Goal: Check status: Check status

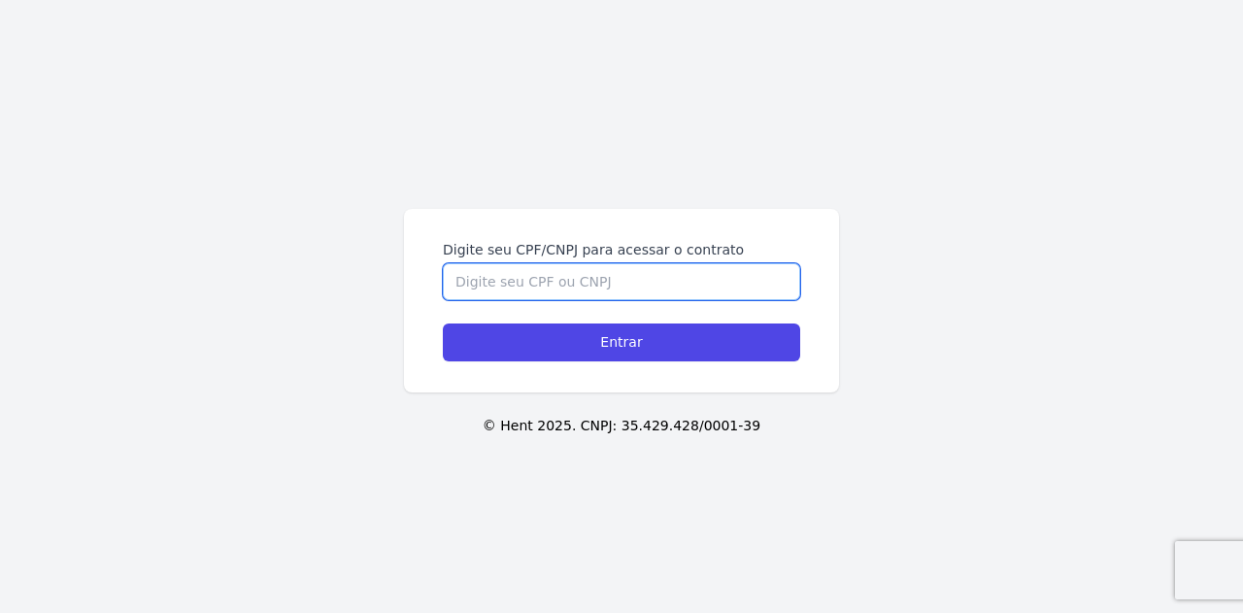
click at [569, 278] on input "Digite seu CPF/CNPJ para acessar o contrato" at bounding box center [621, 281] width 357 height 37
type input "36754657804"
click at [443, 323] on input "Entrar" at bounding box center [621, 342] width 357 height 38
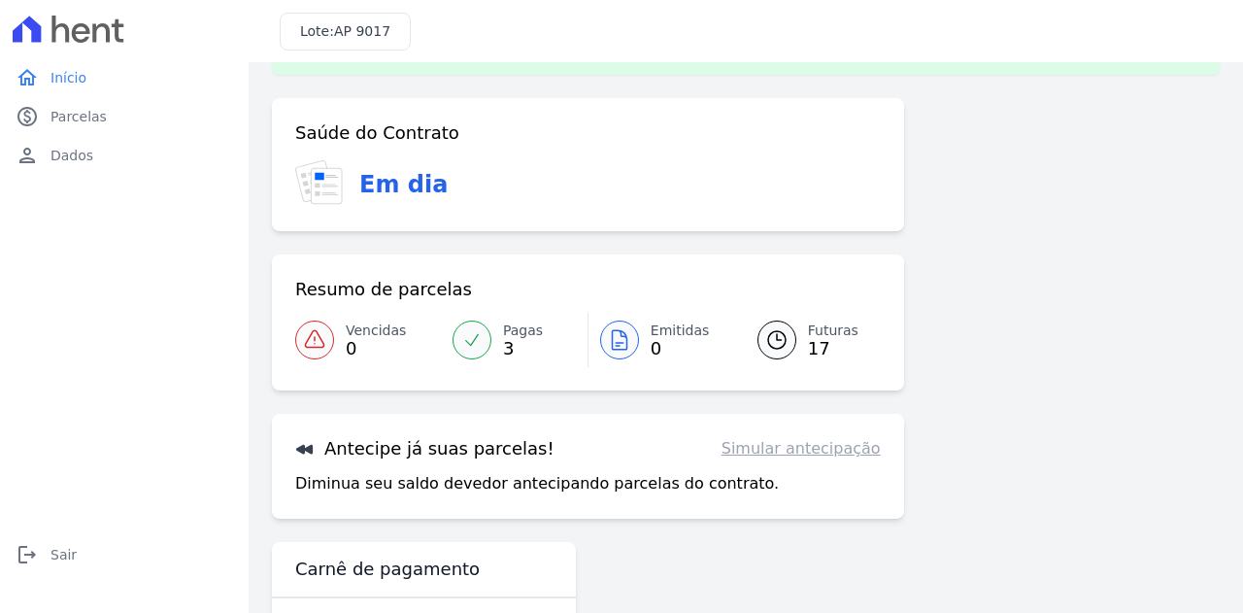
scroll to position [31, 0]
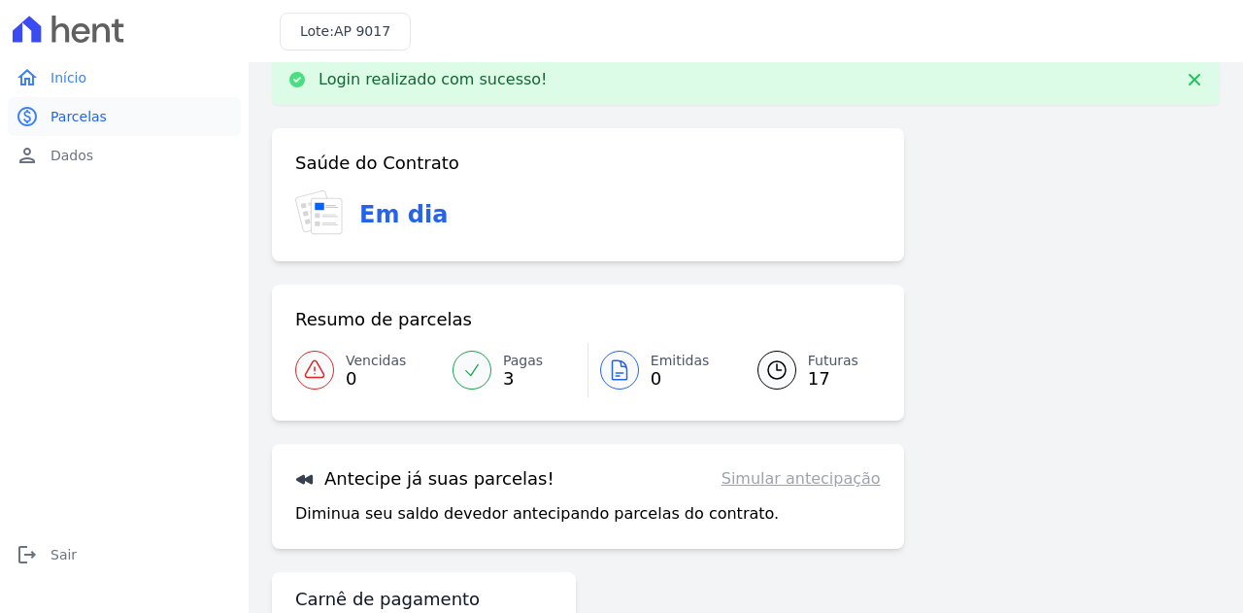
click at [76, 125] on span "Parcelas" at bounding box center [79, 116] width 56 height 19
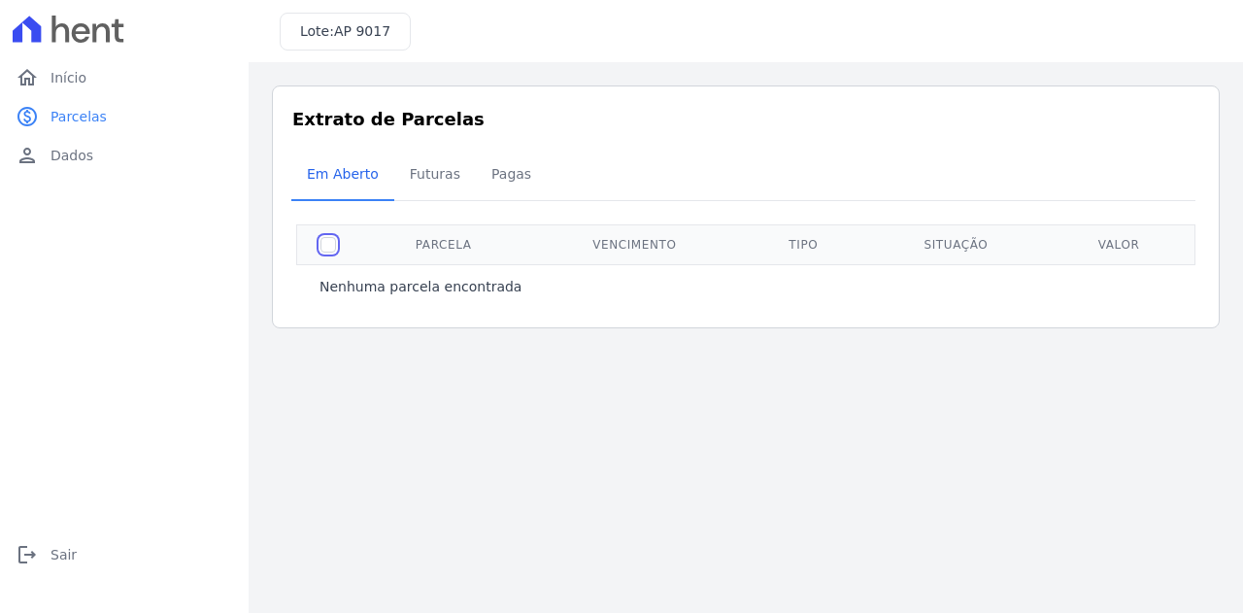
click at [333, 248] on input "checkbox" at bounding box center [329, 245] width 16 height 16
checkbox input "true"
